Goal: Find specific page/section: Find specific page/section

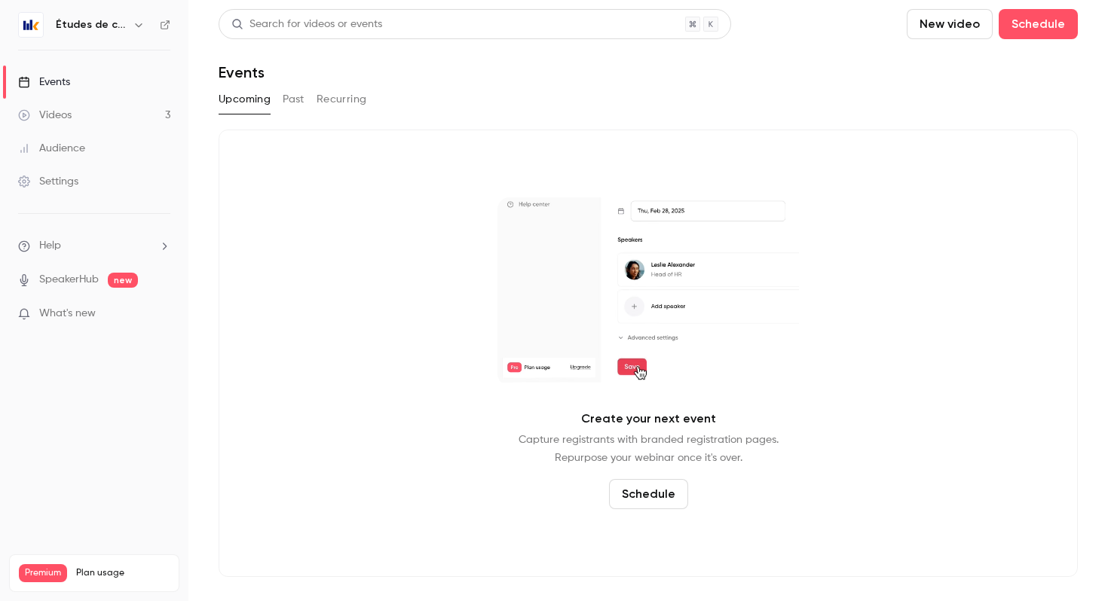
click at [110, 20] on h6 "Études de cas" at bounding box center [91, 24] width 71 height 15
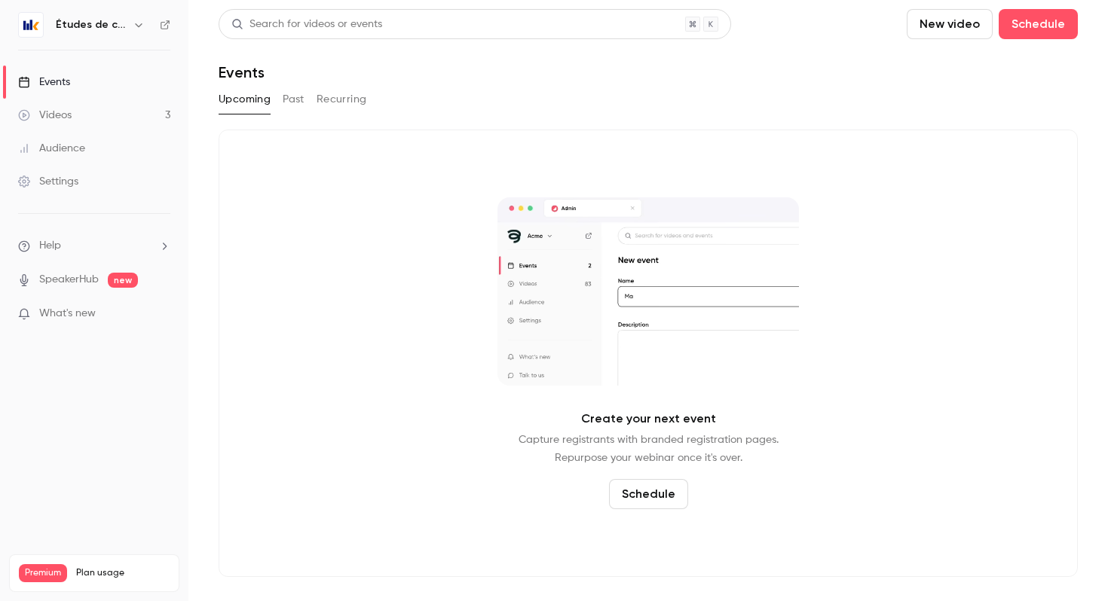
click at [72, 80] on link "Events" at bounding box center [94, 82] width 188 height 33
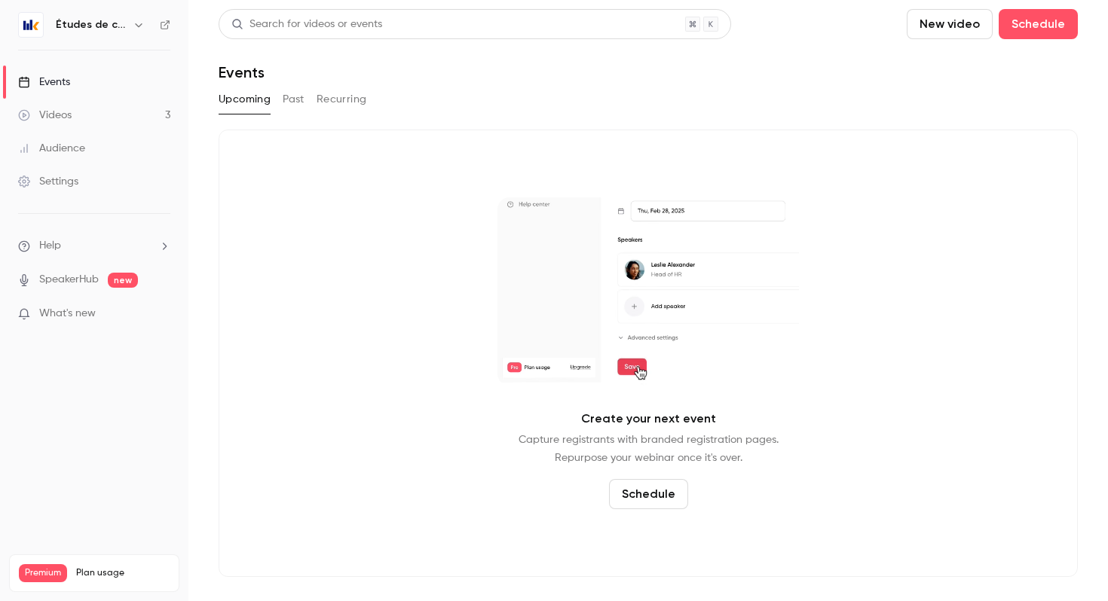
click at [91, 29] on h6 "Études de cas" at bounding box center [91, 24] width 71 height 15
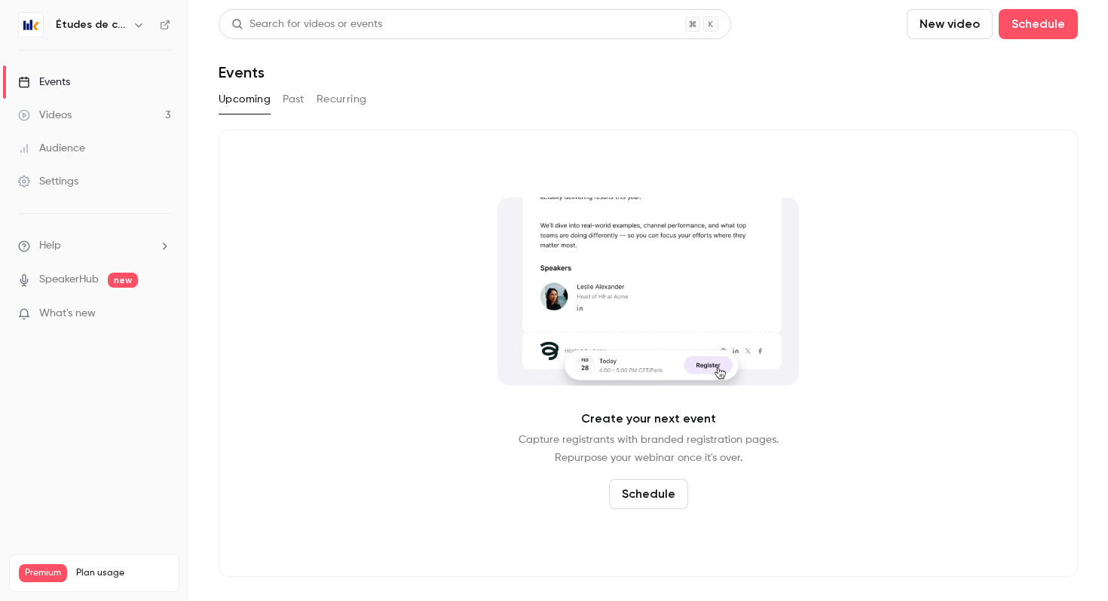
click at [140, 26] on icon "button" at bounding box center [139, 25] width 12 height 12
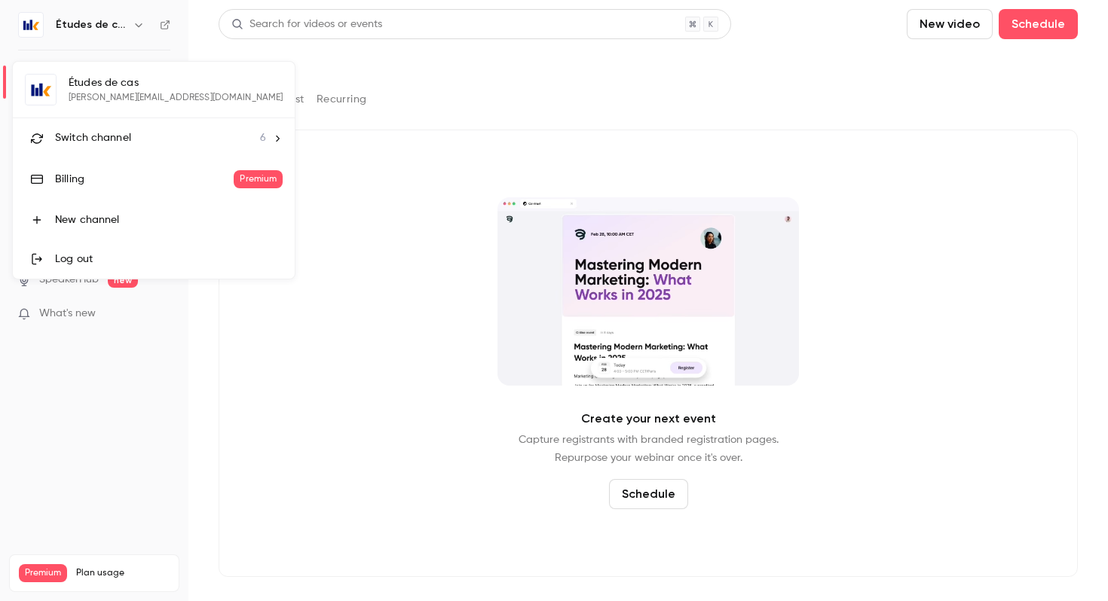
click at [90, 151] on li "Switch channel 6" at bounding box center [154, 138] width 282 height 40
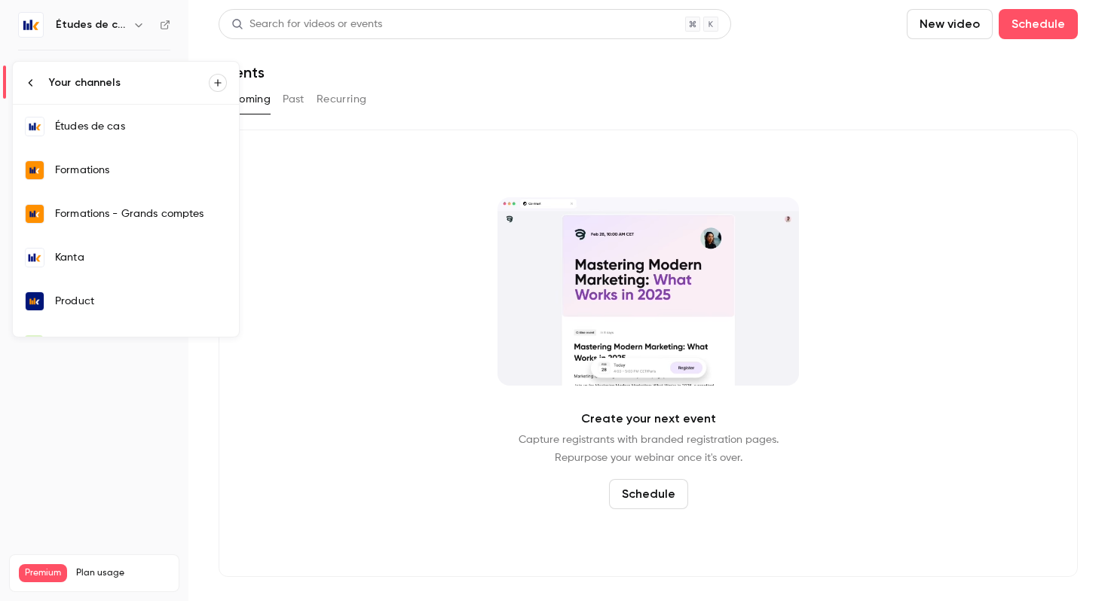
click at [87, 260] on div "Kanta" at bounding box center [141, 257] width 172 height 15
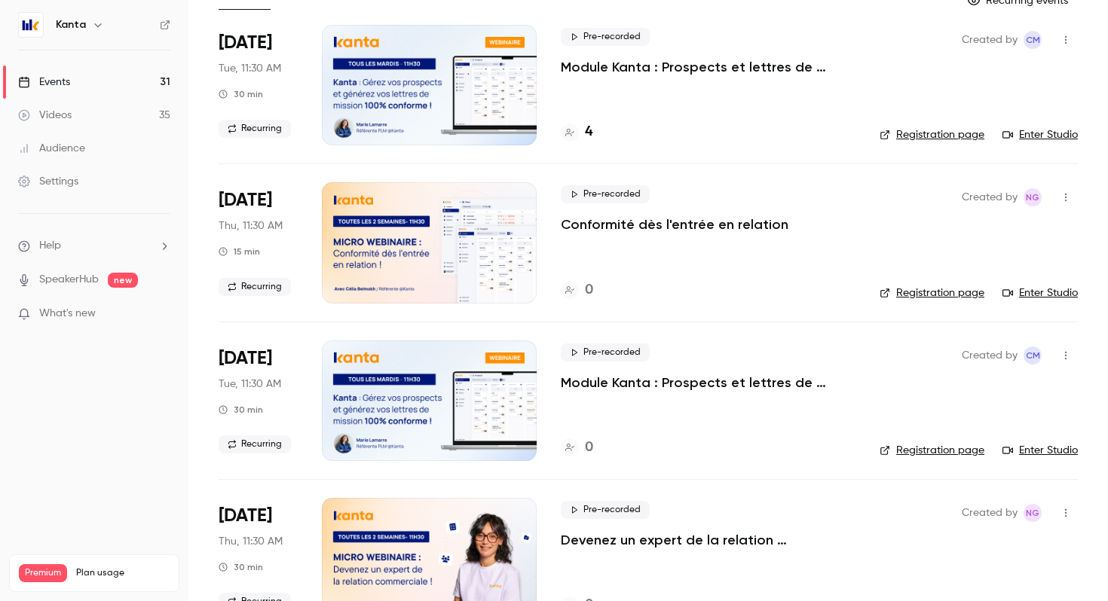
scroll to position [108, 0]
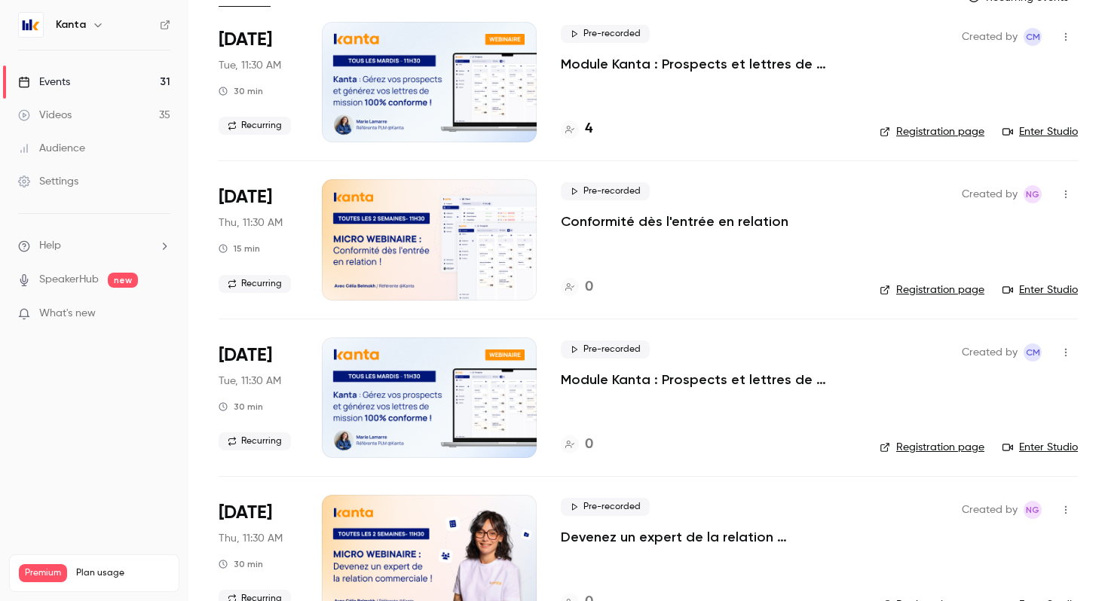
click at [647, 224] on p "Conformité dès l'entrée en relation" at bounding box center [675, 222] width 228 height 18
